Goal: Task Accomplishment & Management: Use online tool/utility

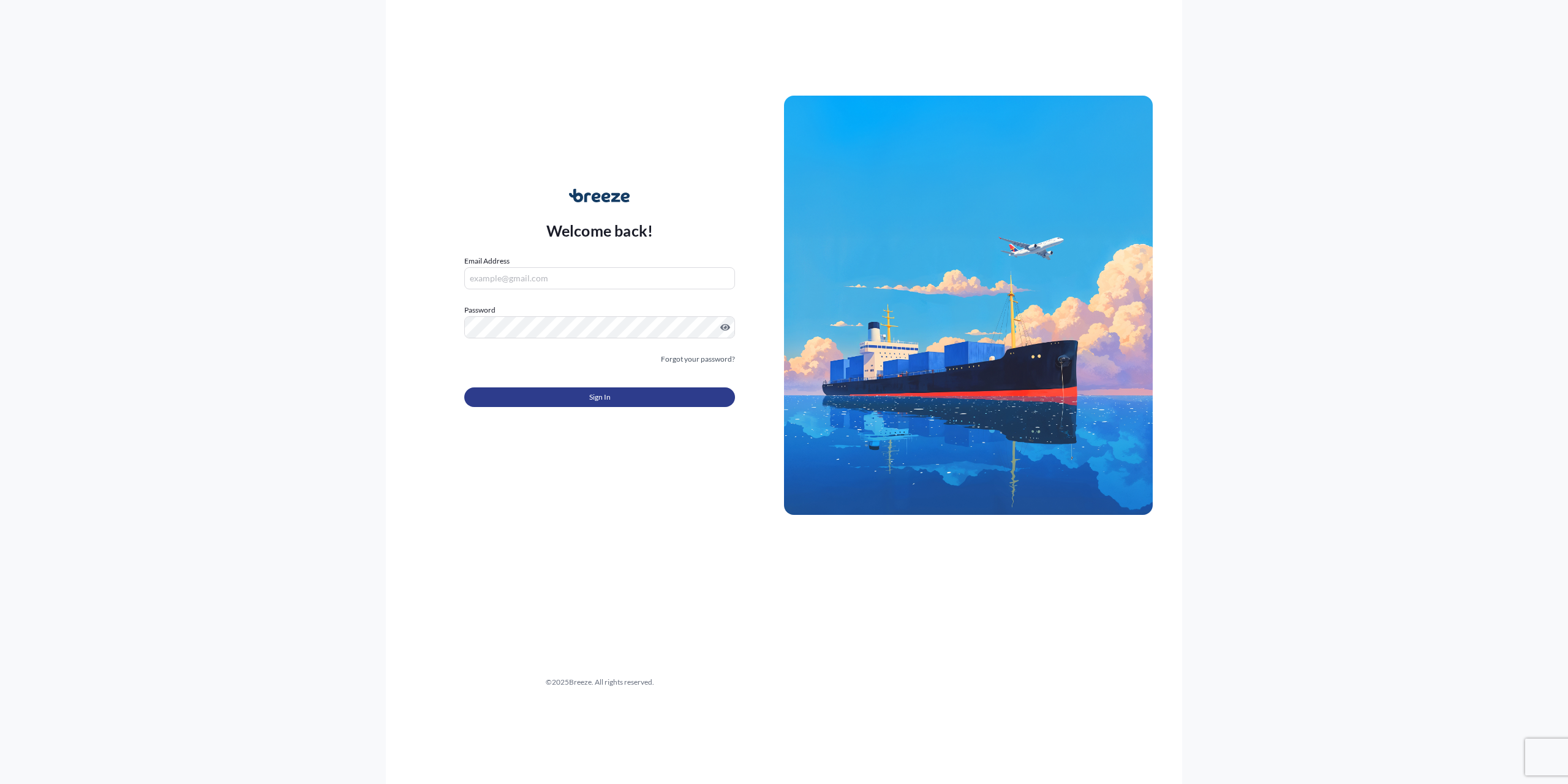
type input "[PERSON_NAME][EMAIL_ADDRESS][DOMAIN_NAME]"
click at [528, 402] on button "Sign In" at bounding box center [599, 397] width 271 height 19
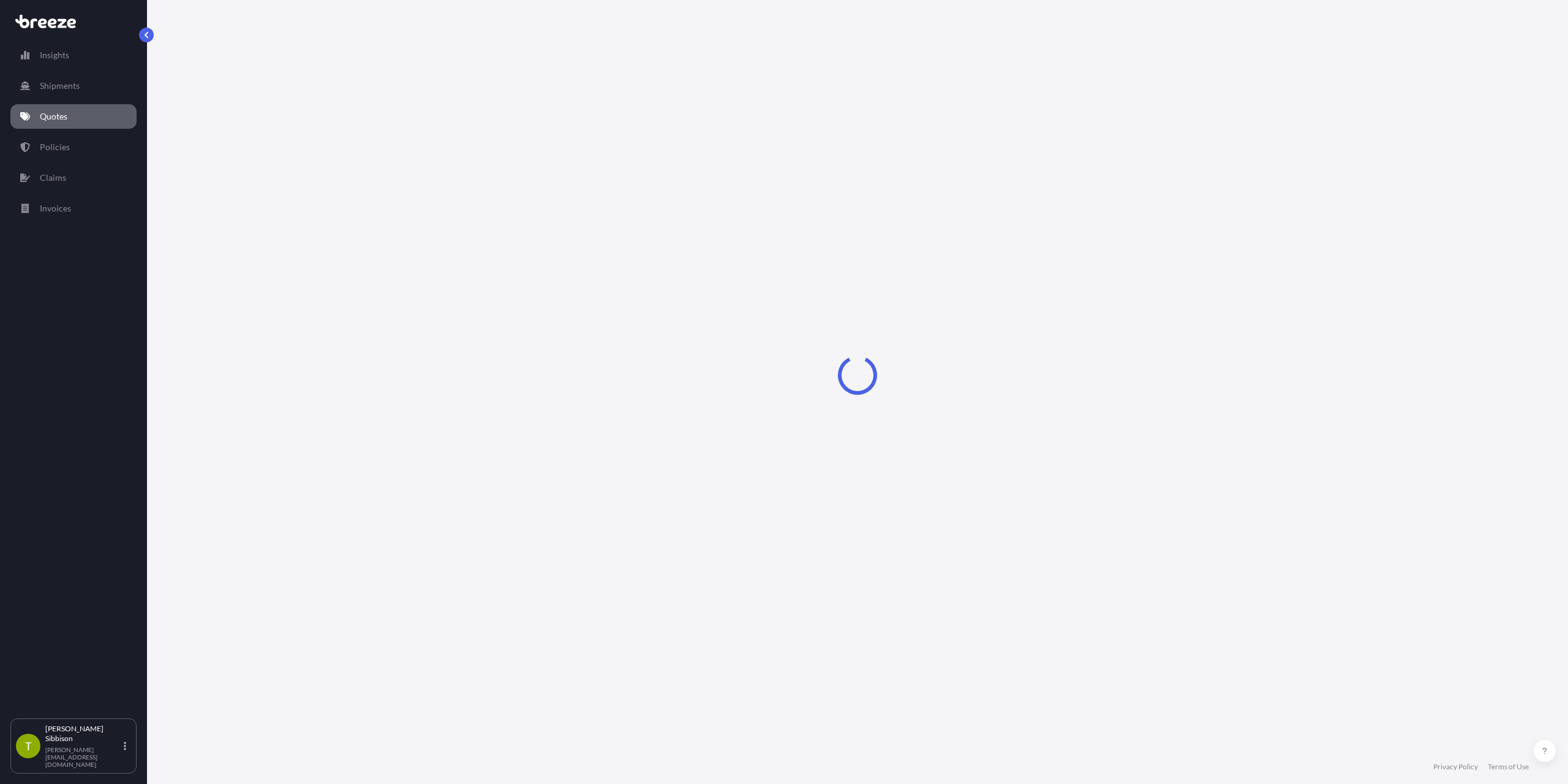
select select "Sea"
select select "Road"
select select "1"
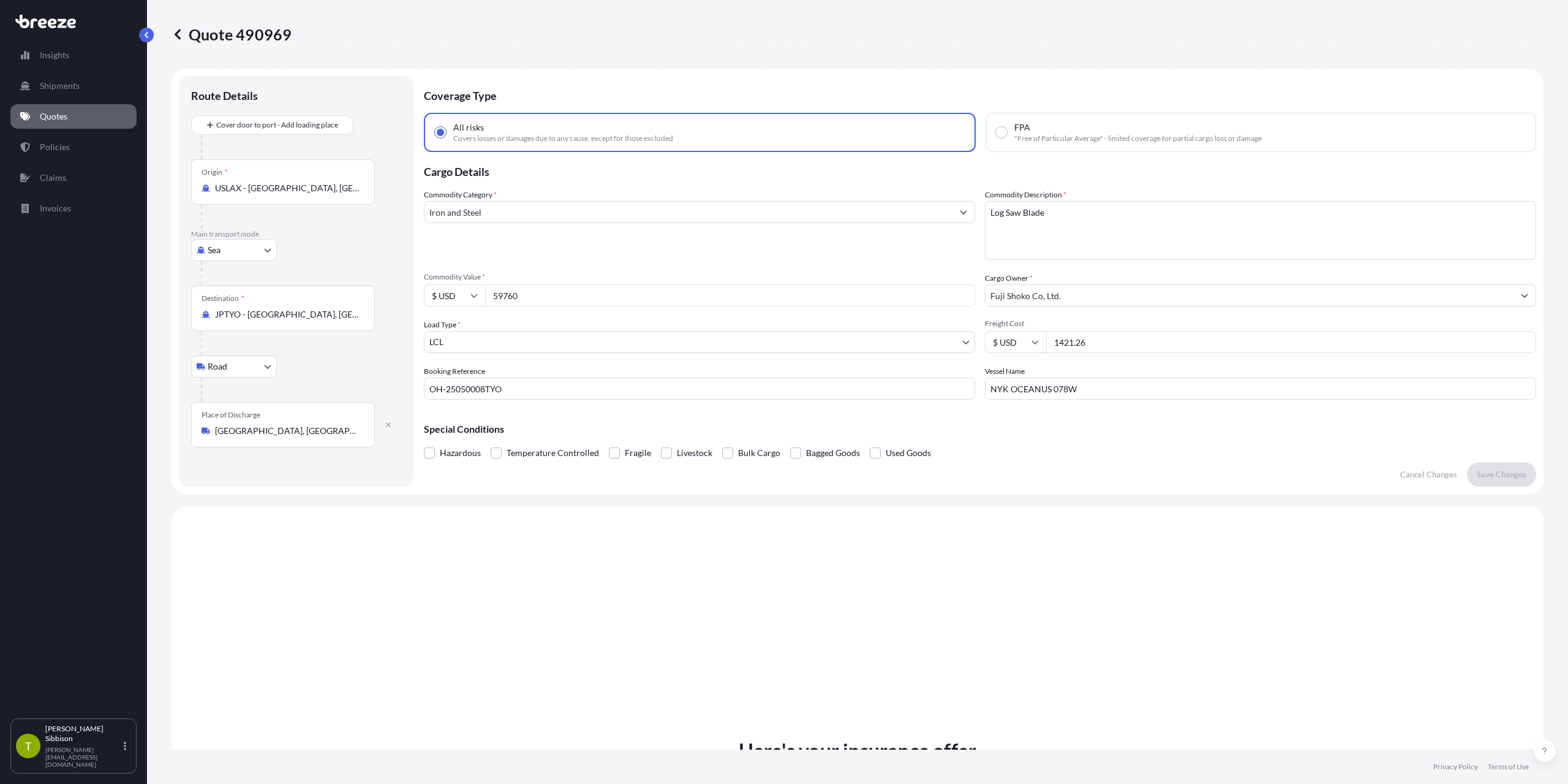
click at [551, 213] on input "Iron and Steel" at bounding box center [688, 211] width 528 height 22
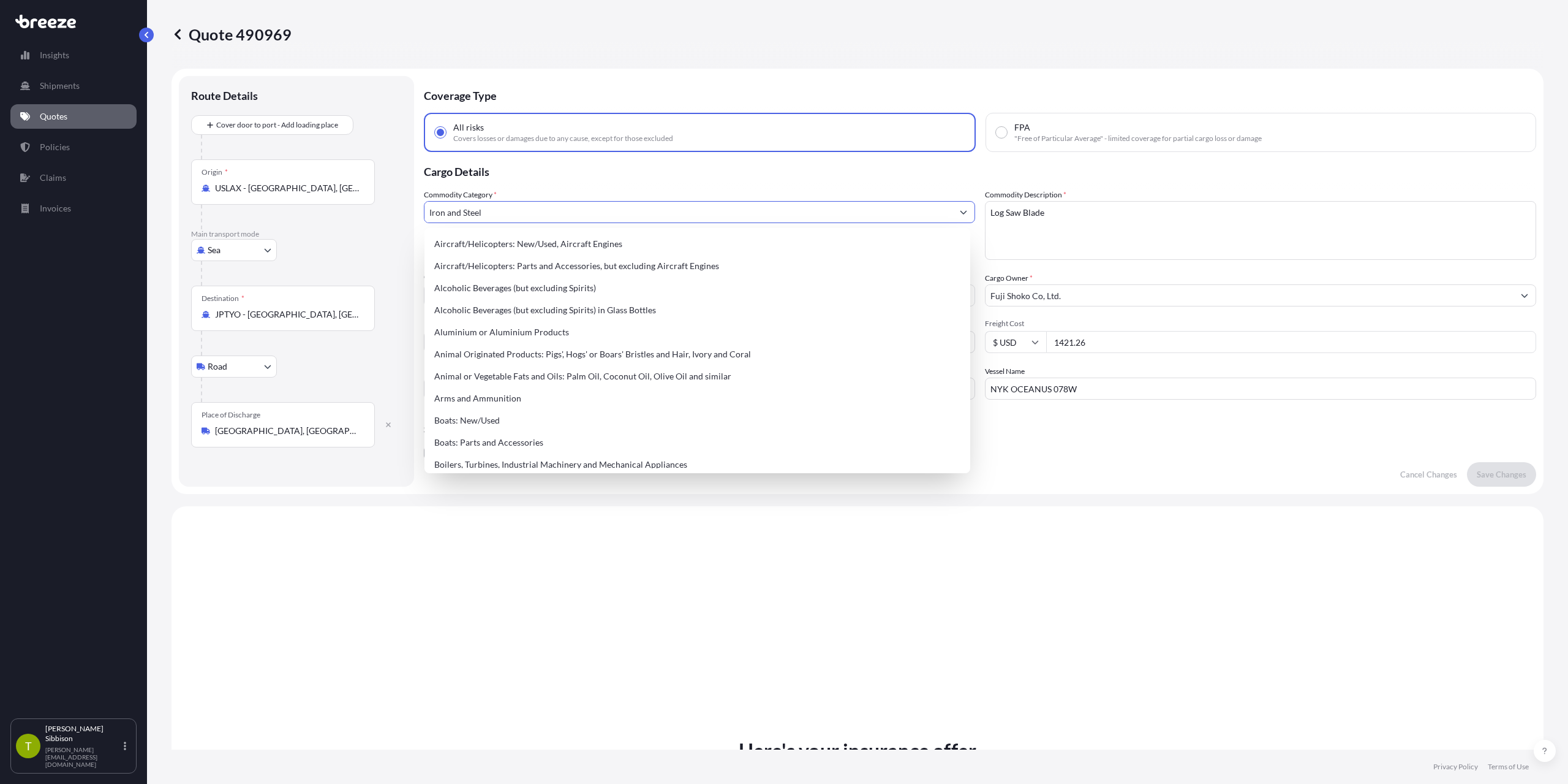
click at [551, 213] on input "Iron and Steel" at bounding box center [688, 211] width 528 height 22
click at [57, 77] on link "Shipments" at bounding box center [73, 85] width 126 height 24
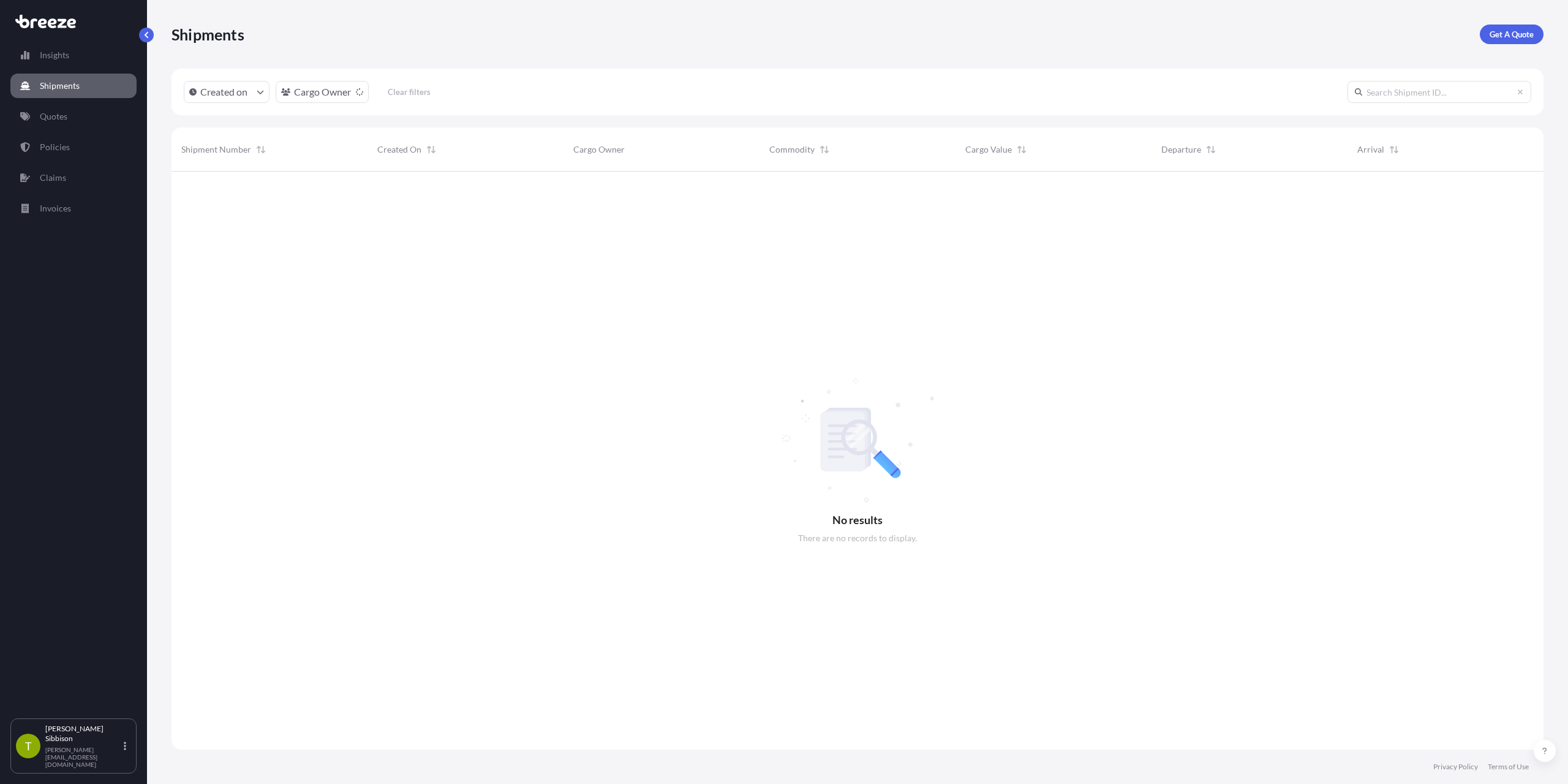
scroll to position [613, 1362]
click at [66, 149] on p "Policies" at bounding box center [54, 147] width 30 height 13
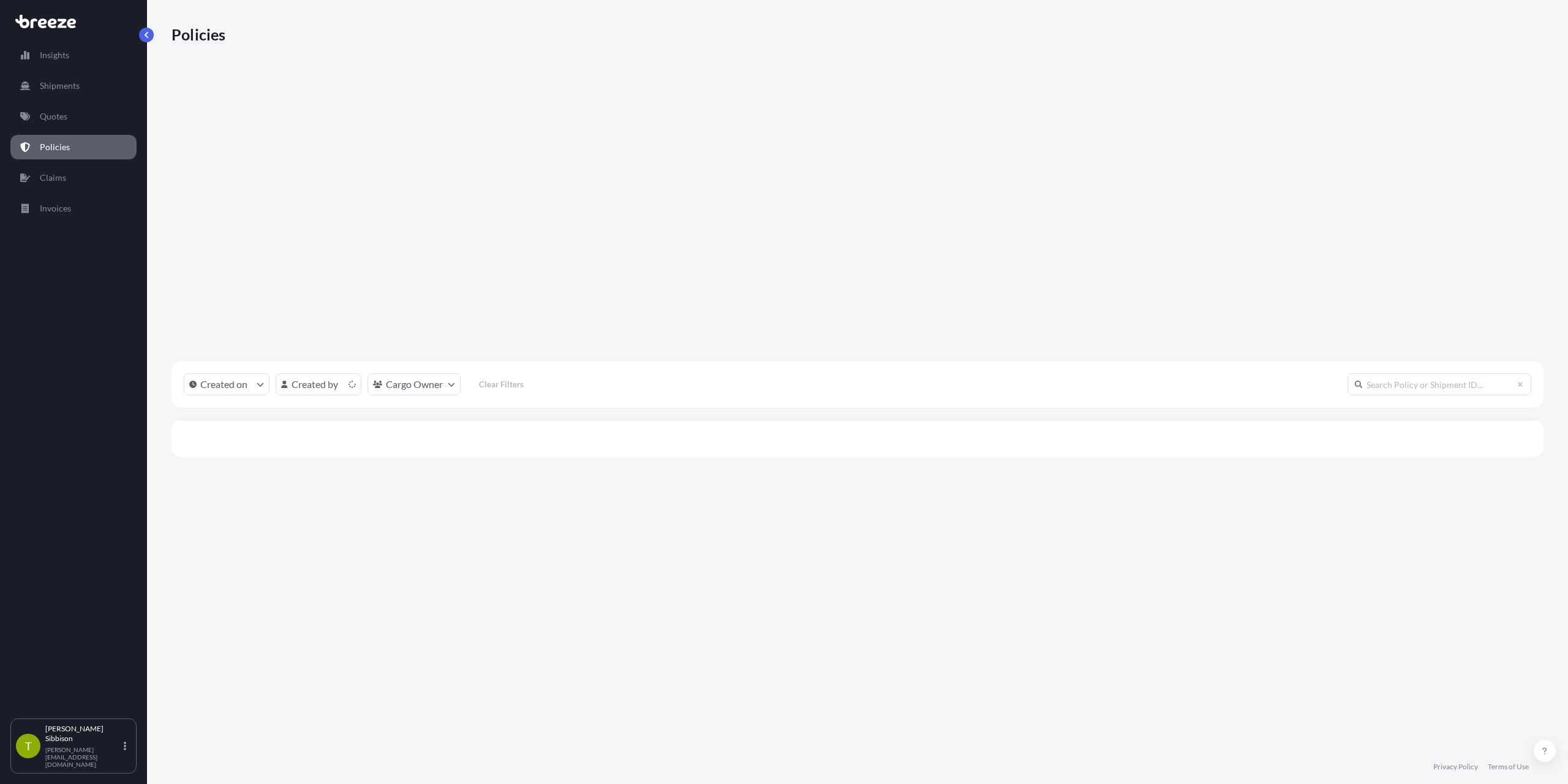
scroll to position [575, 1362]
click at [194, 557] on icon "button" at bounding box center [190, 561] width 8 height 8
click at [1498, 279] on link "Duplicate quote" at bounding box center [1461, 276] width 112 height 19
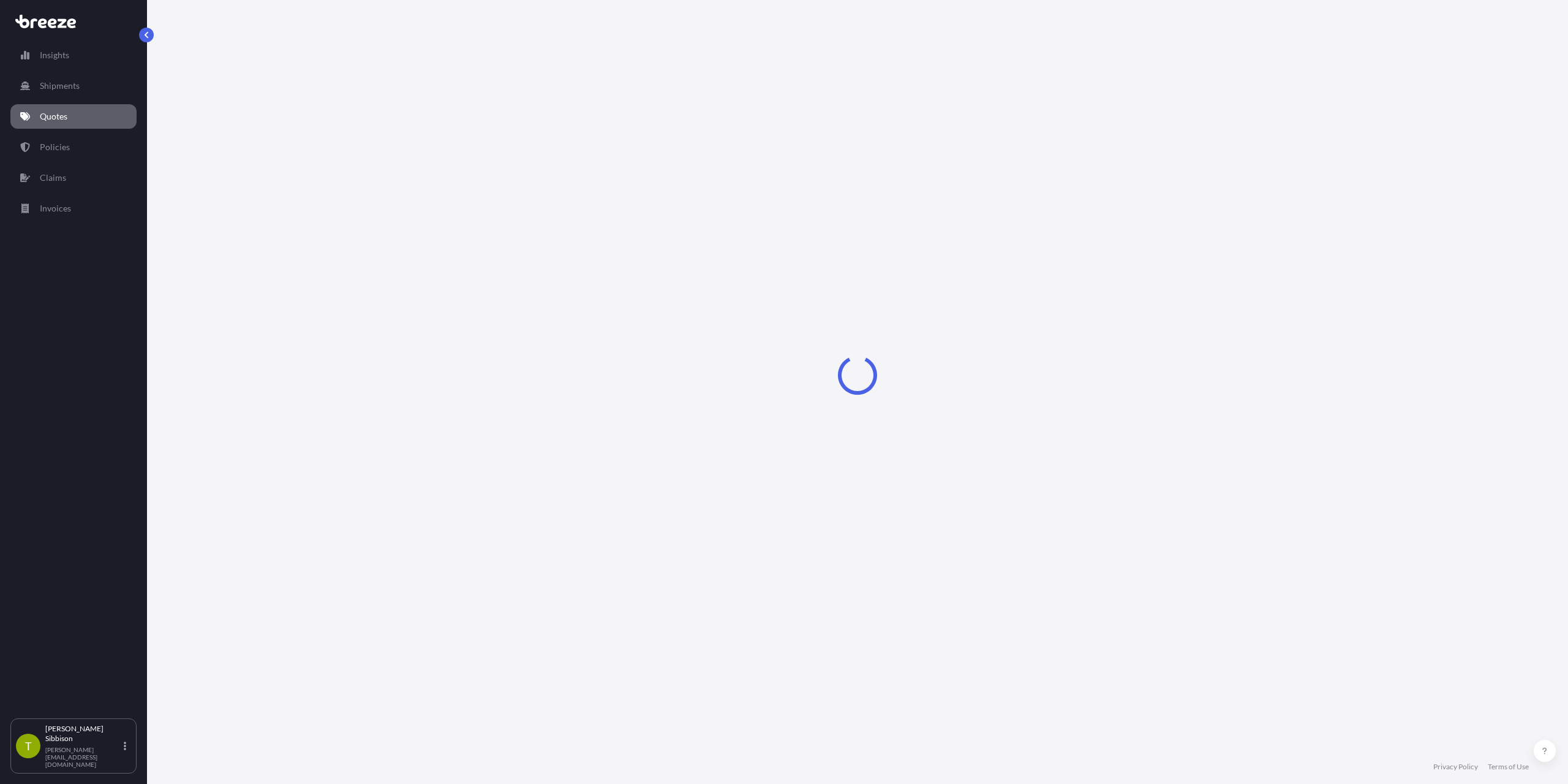
select select "Sea"
select select "2"
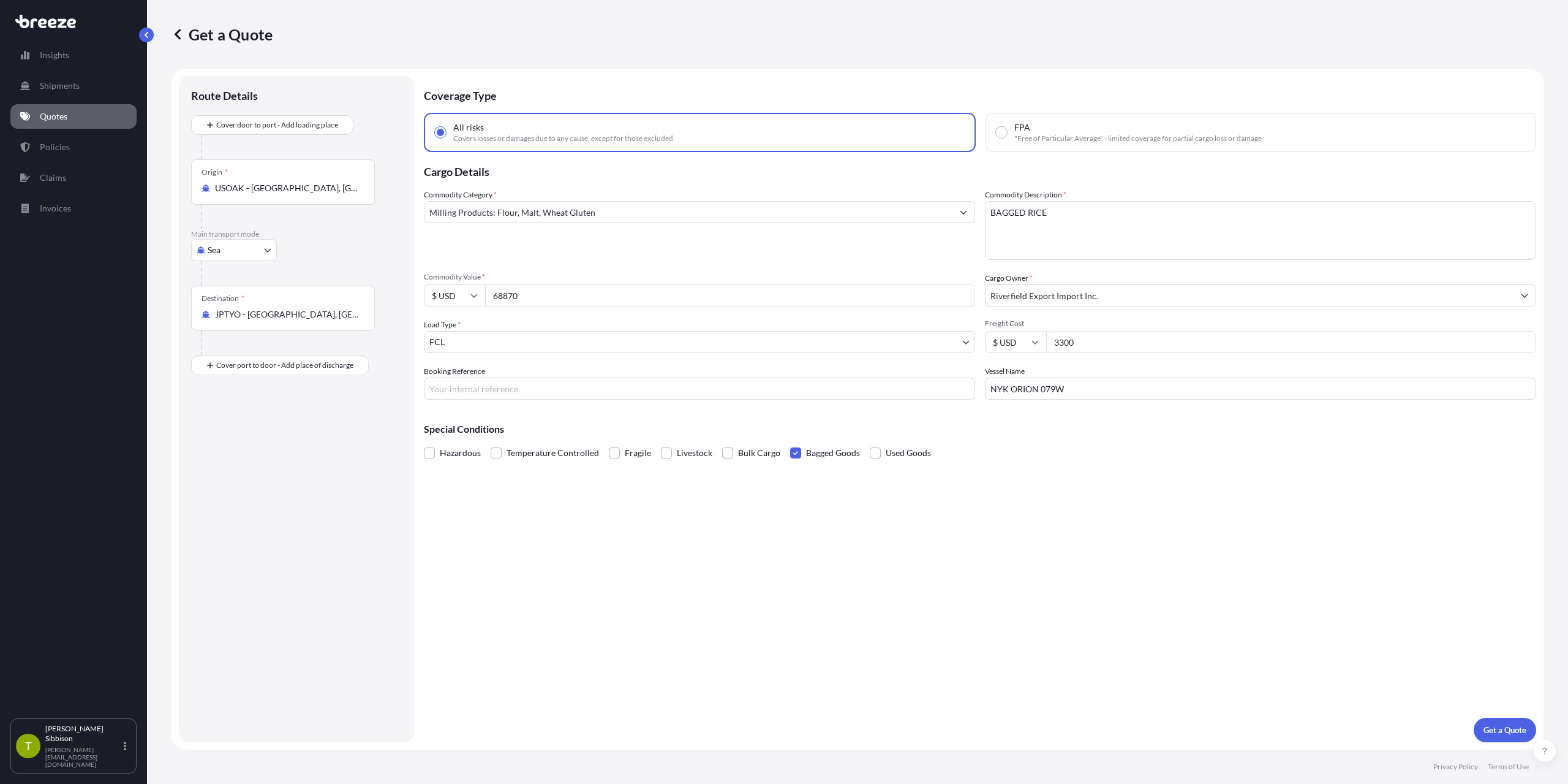
click at [484, 398] on input "Booking Reference" at bounding box center [699, 388] width 551 height 22
paste input "OE-25080021"
type input "OE-25080021"
drag, startPoint x: 1073, startPoint y: 383, endPoint x: 964, endPoint y: 388, distance: 109.1
click at [964, 388] on div "Commodity Category * Milling Products: Flour, Malt, Wheat Gluten Commodity Desc…" at bounding box center [979, 294] width 1113 height 210
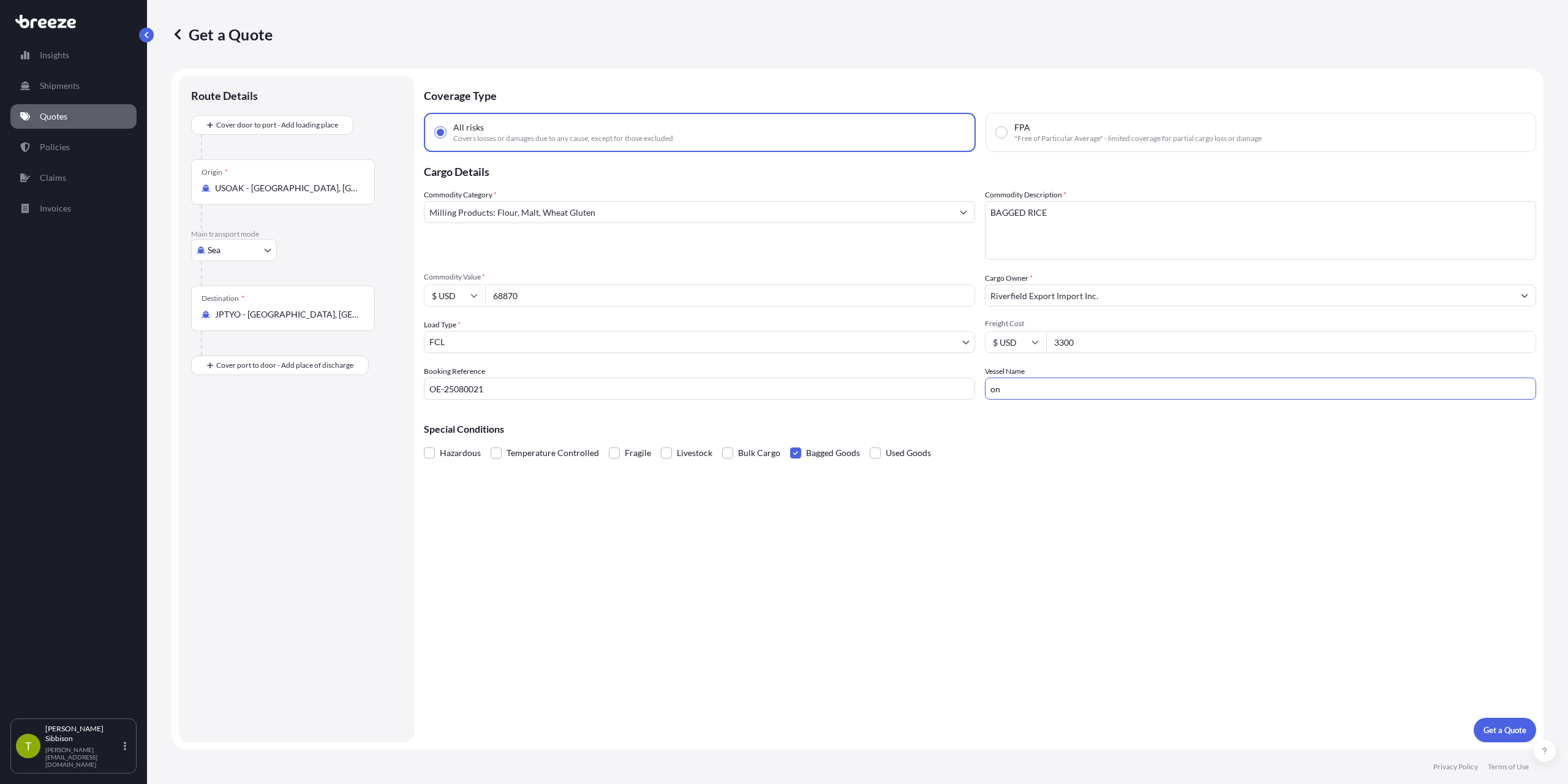
type input "o"
type input "ONE OLYMPUS 077W"
click at [1515, 740] on button "Get a Quote" at bounding box center [1504, 729] width 63 height 24
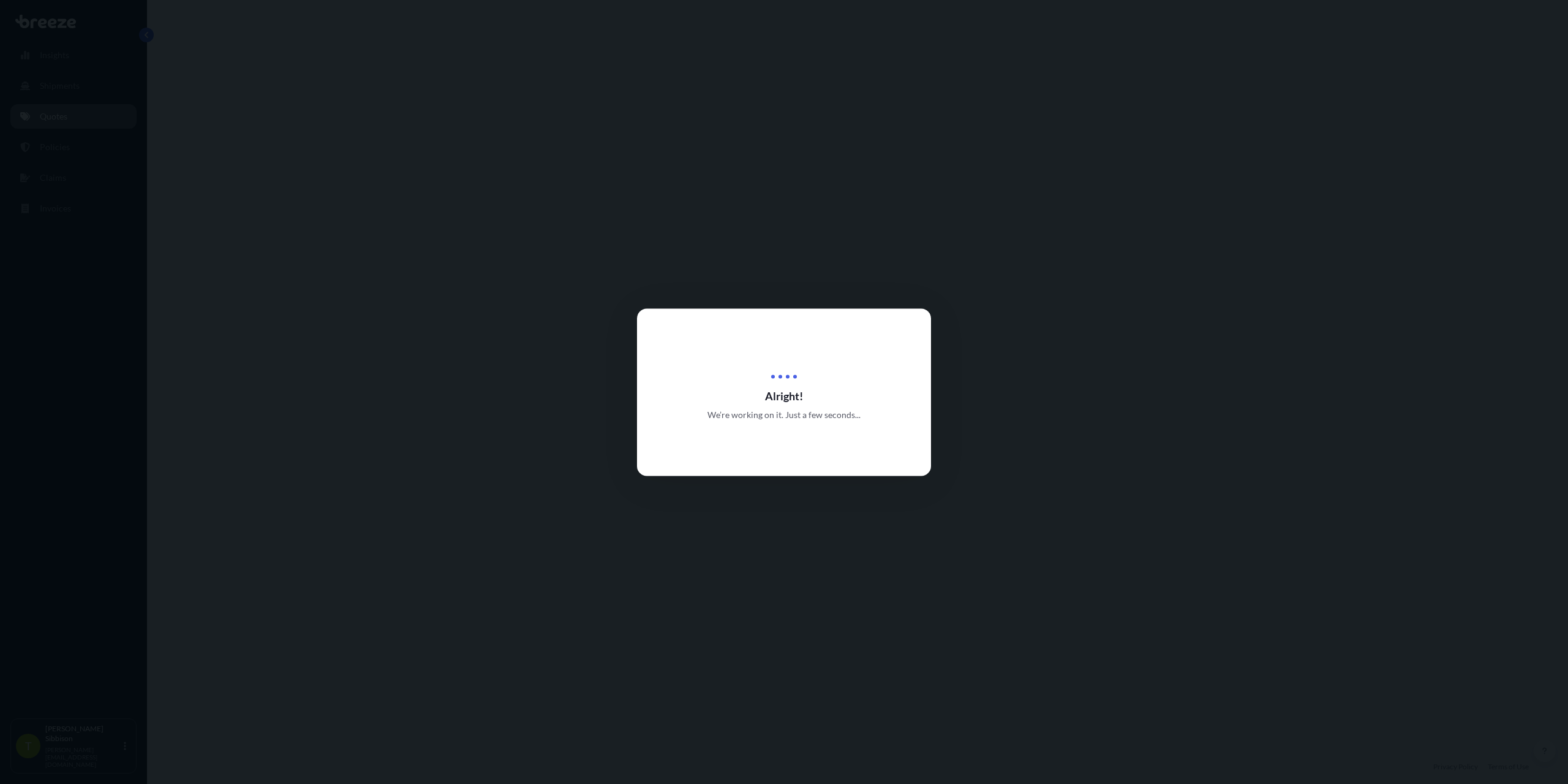
select select "Sea"
select select "2"
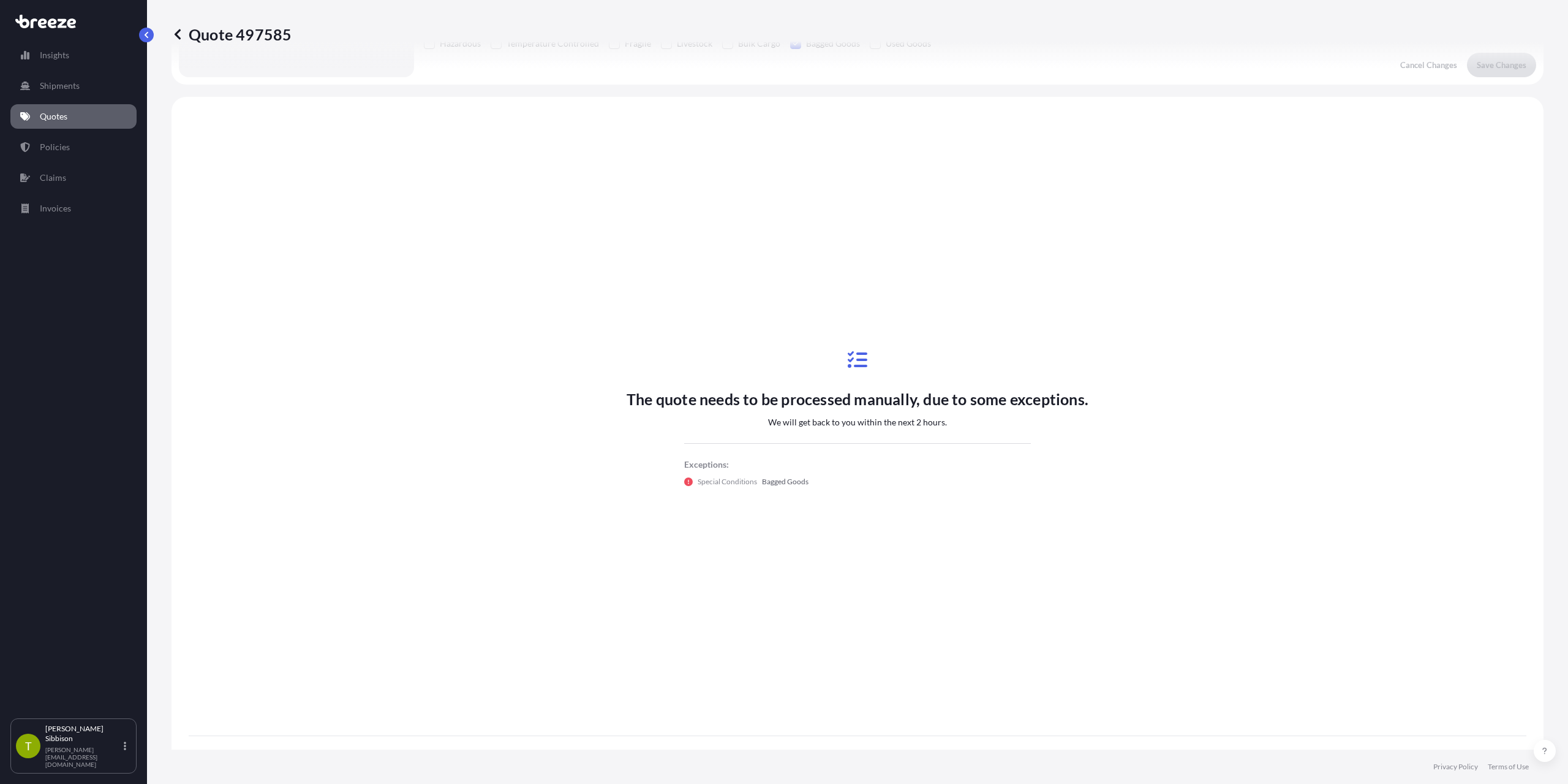
scroll to position [445, 0]
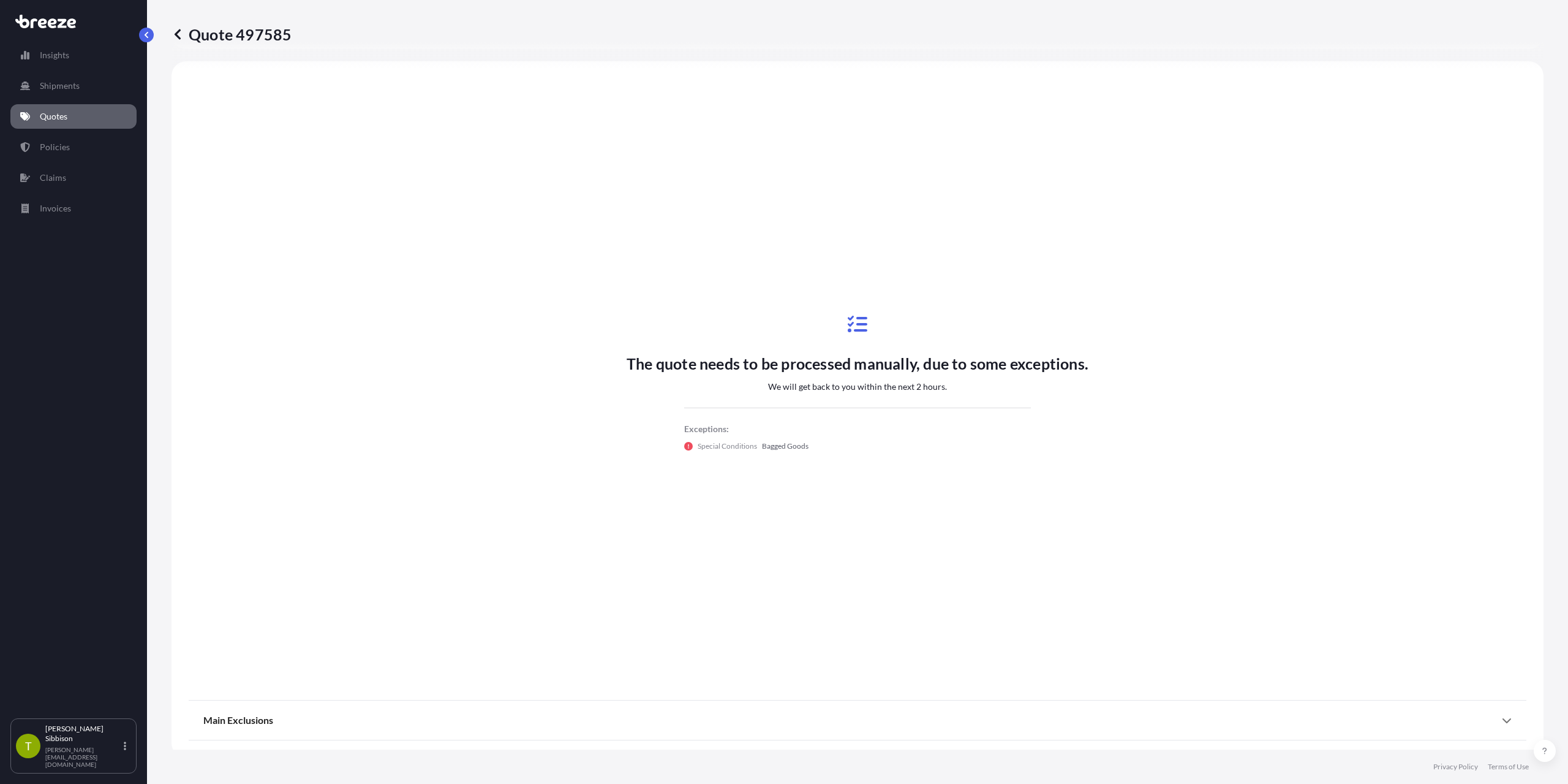
click at [262, 40] on p "Quote 497585" at bounding box center [232, 34] width 120 height 19
copy p "497585"
